Goal: Information Seeking & Learning: Learn about a topic

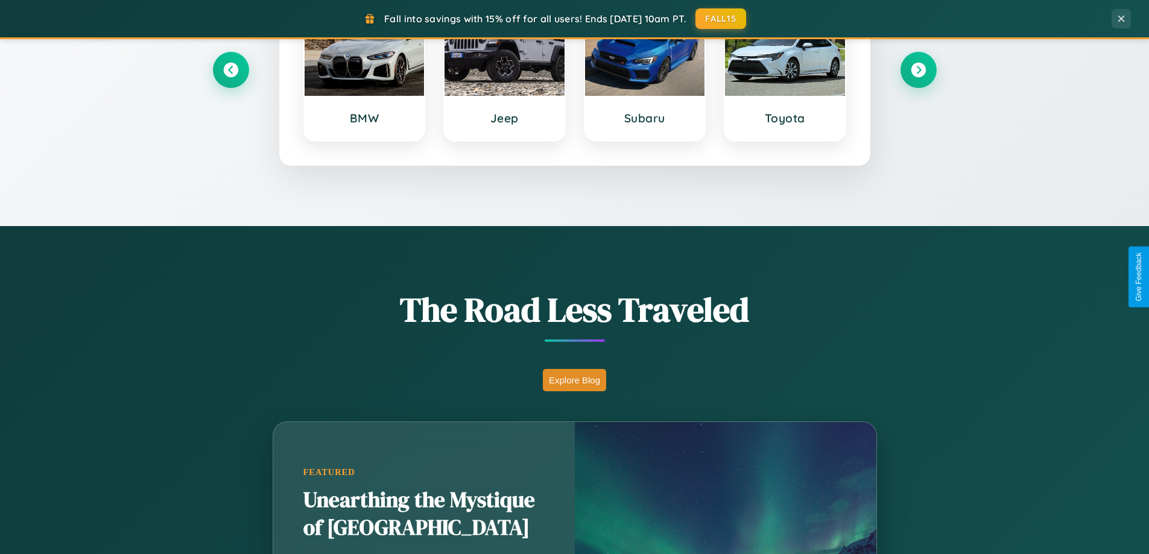
scroll to position [830, 0]
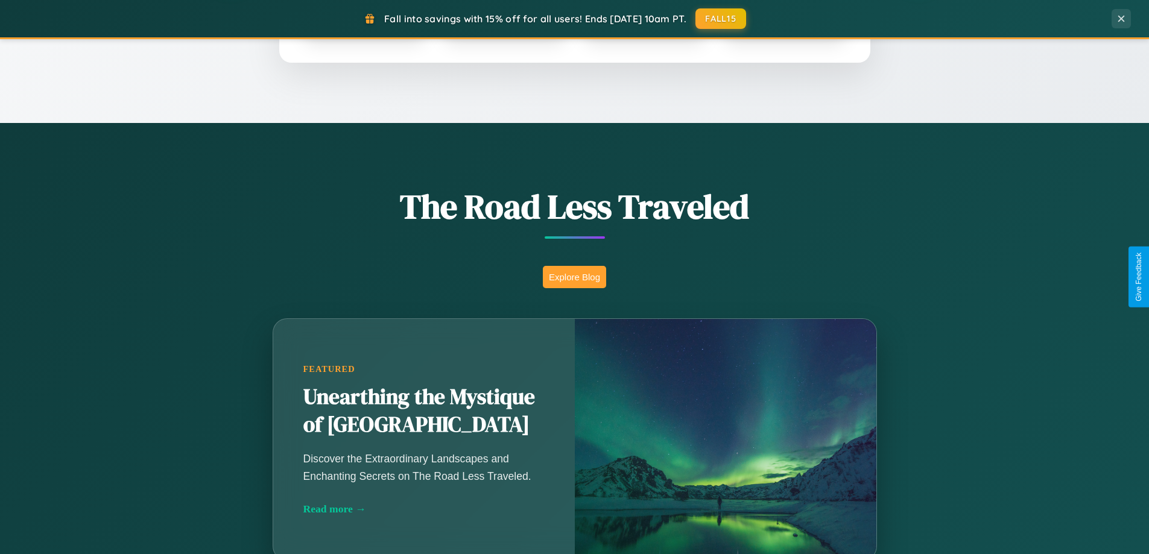
click at [574, 277] on button "Explore Blog" at bounding box center [574, 277] width 63 height 22
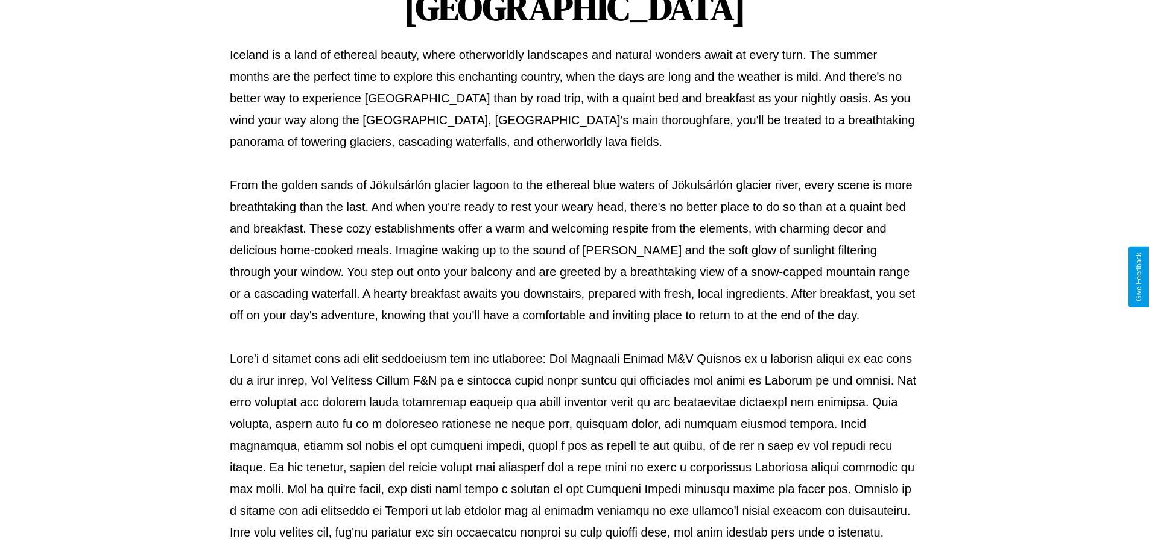
scroll to position [390, 0]
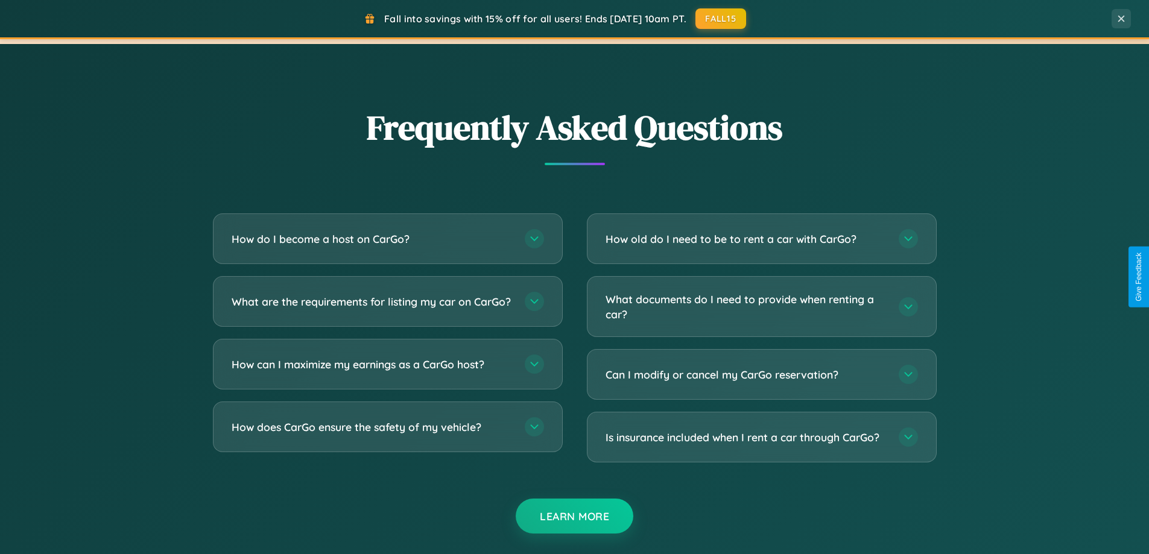
scroll to position [2320, 0]
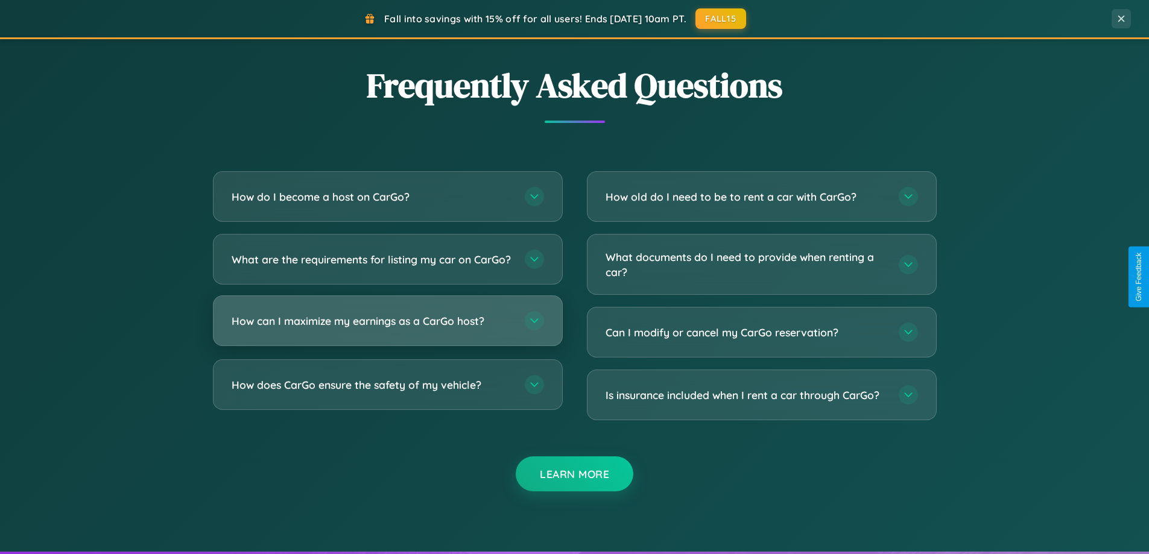
click at [387, 329] on h3 "How can I maximize my earnings as a CarGo host?" at bounding box center [372, 321] width 281 height 15
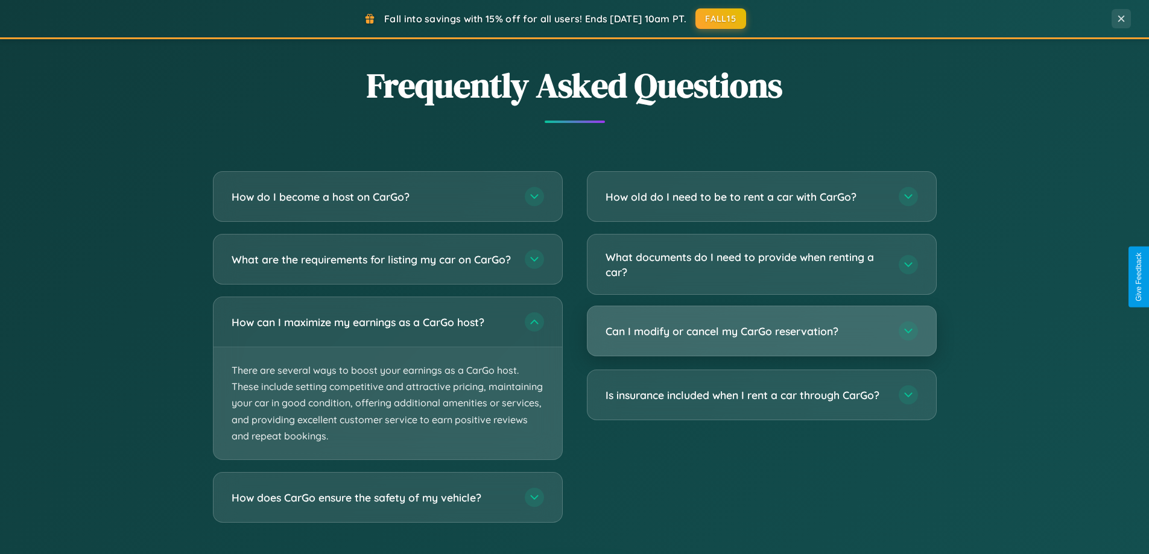
click at [761, 332] on h3 "Can I modify or cancel my CarGo reservation?" at bounding box center [745, 331] width 281 height 15
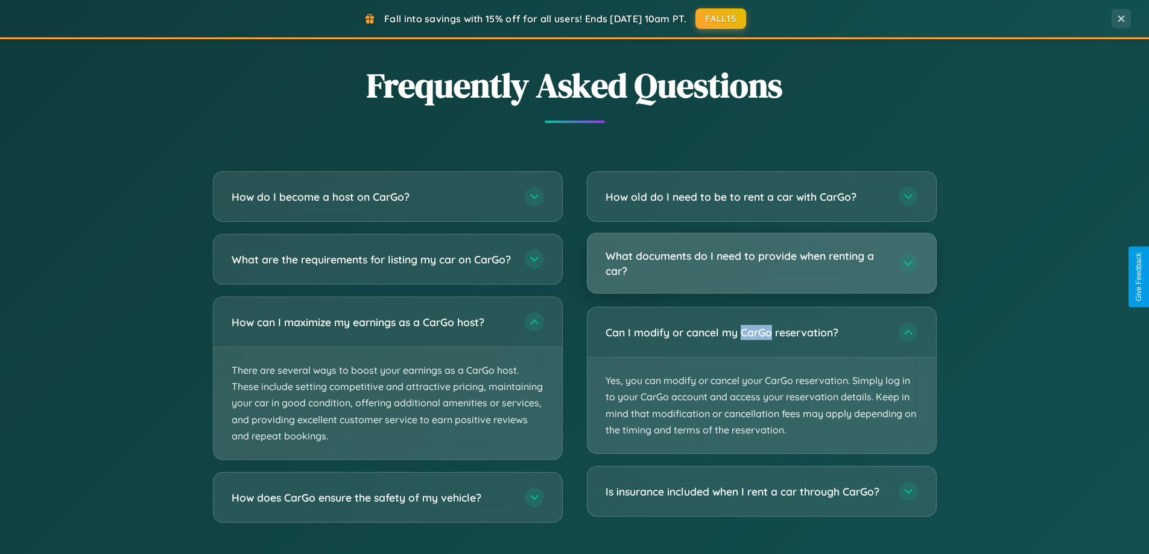
click at [761, 264] on h3 "What documents do I need to provide when renting a car?" at bounding box center [745, 263] width 281 height 30
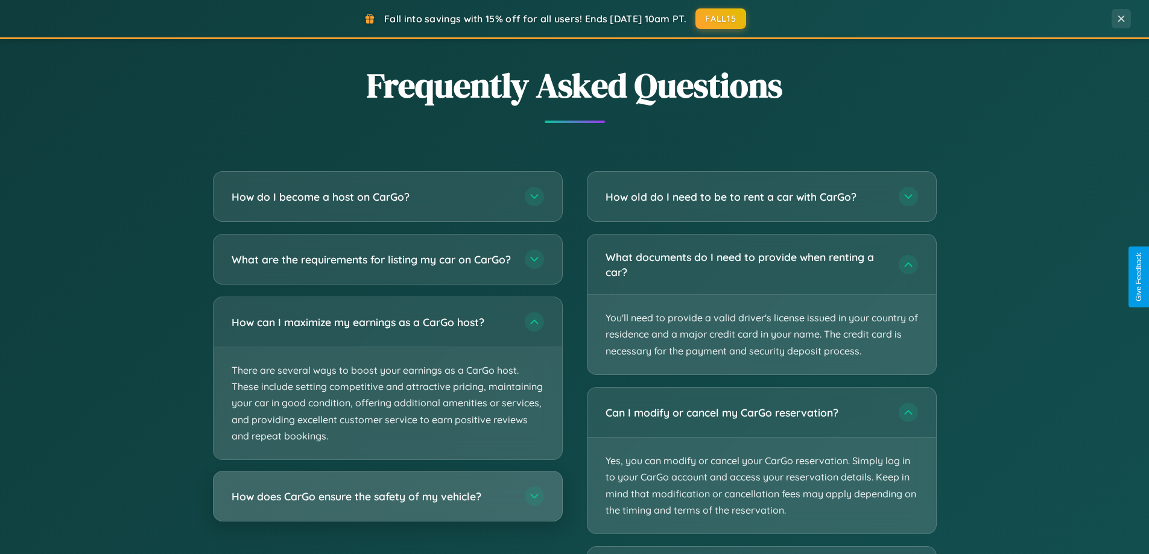
click at [387, 504] on h3 "How does CarGo ensure the safety of my vehicle?" at bounding box center [372, 496] width 281 height 15
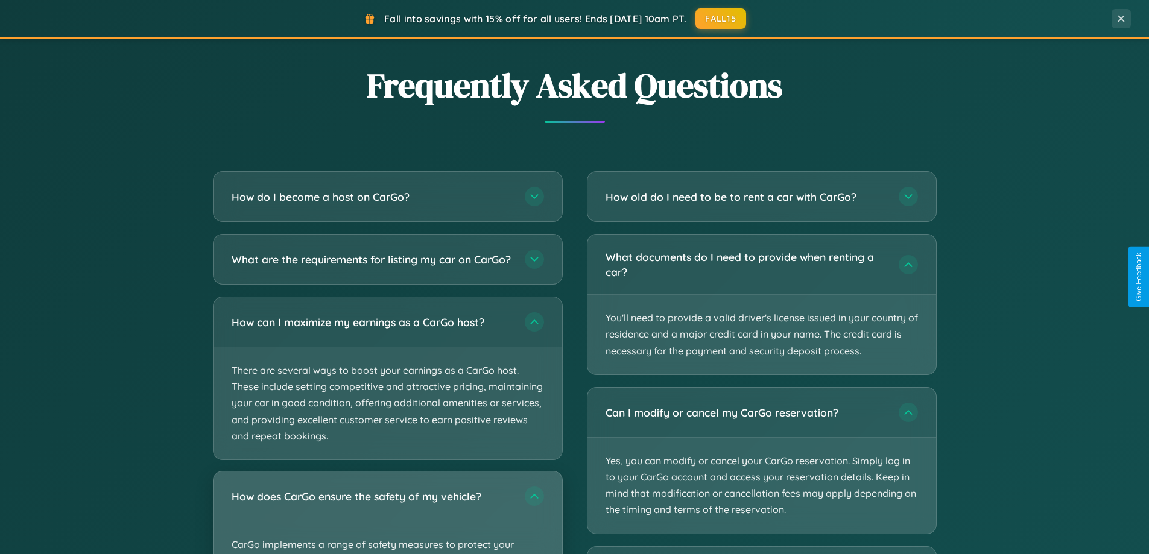
click at [387, 518] on div "How does CarGo ensure the safety of my vehicle?" at bounding box center [387, 495] width 348 height 49
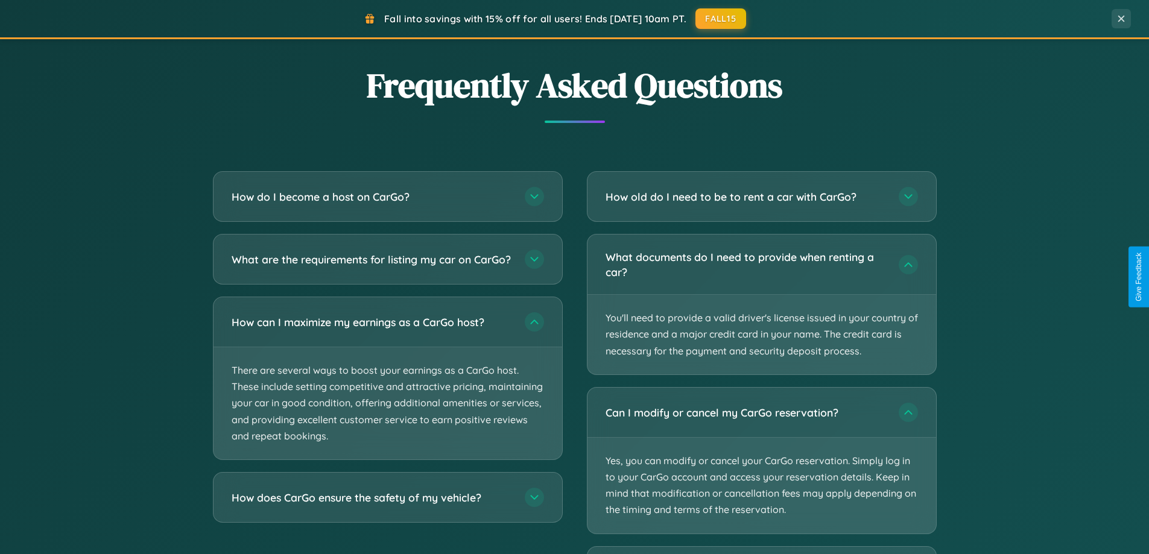
scroll to position [0, 0]
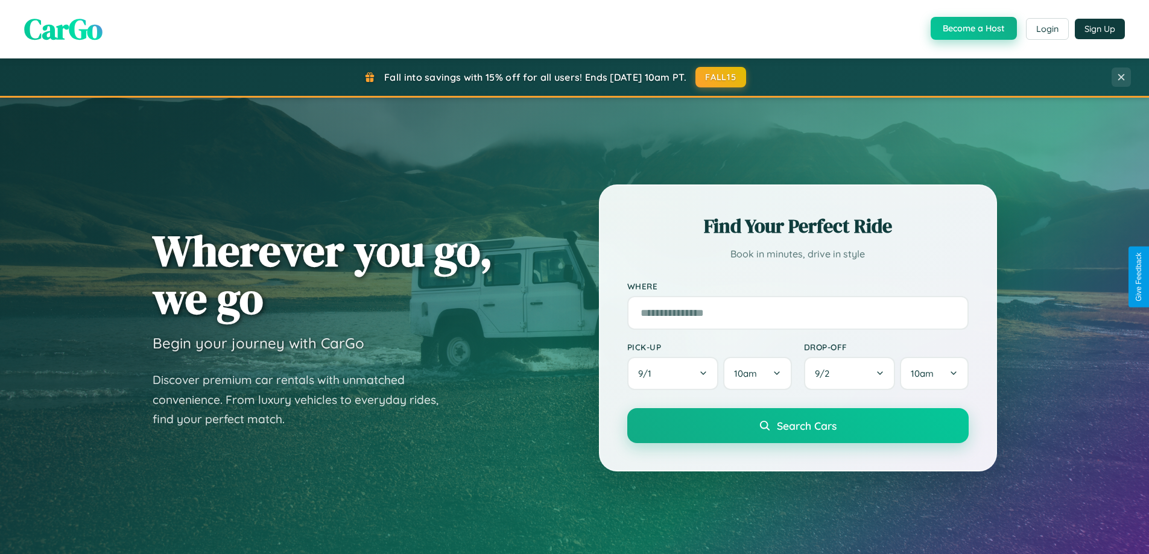
click at [972, 29] on button "Become a Host" at bounding box center [973, 28] width 86 height 23
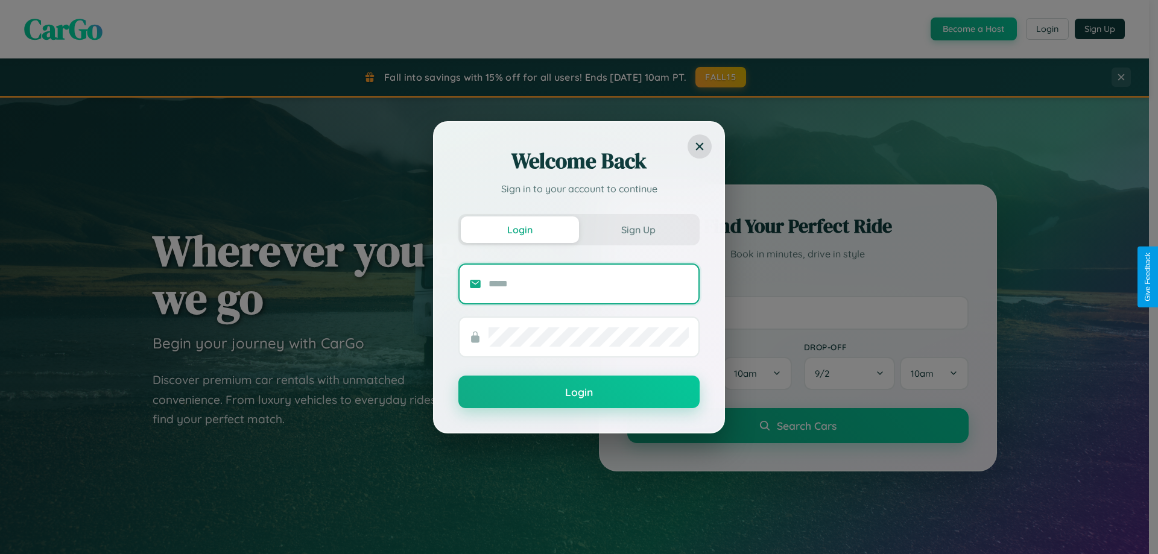
click at [588, 283] on input "text" at bounding box center [588, 283] width 200 height 19
type input "**********"
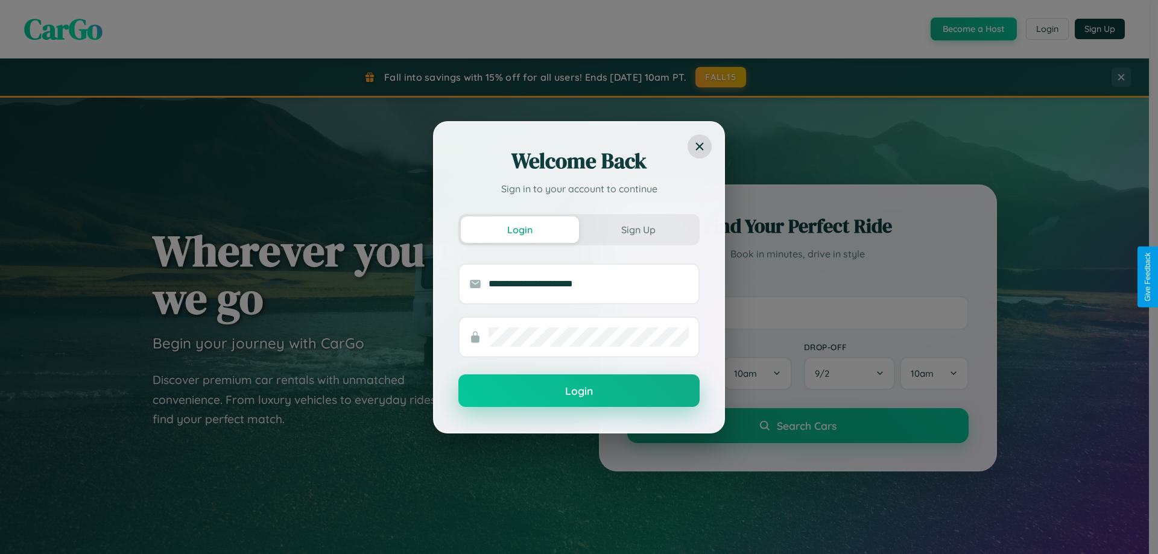
click at [579, 391] on button "Login" at bounding box center [578, 390] width 241 height 33
